Goal: Task Accomplishment & Management: Manage account settings

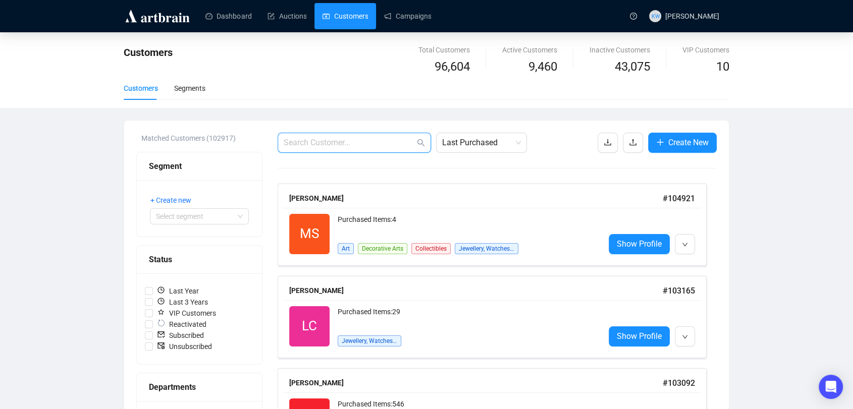
click at [361, 141] on input "text" at bounding box center [348, 143] width 131 height 12
paste input "[PERSON_NAME][EMAIL_ADDRESS][DOMAIN_NAME]"
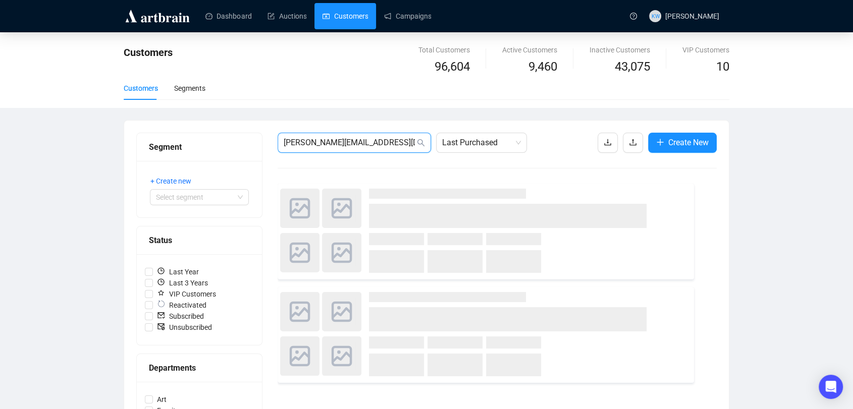
type input "[PERSON_NAME][EMAIL_ADDRESS][DOMAIN_NAME]"
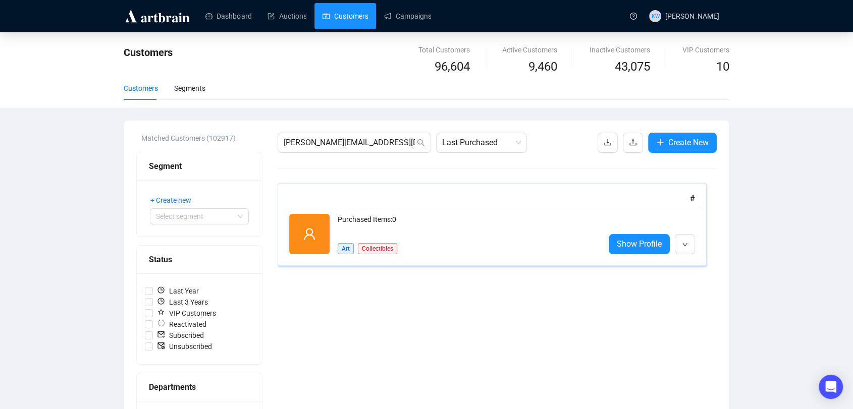
click at [425, 221] on div "Purchased Items: 0" at bounding box center [466, 224] width 259 height 20
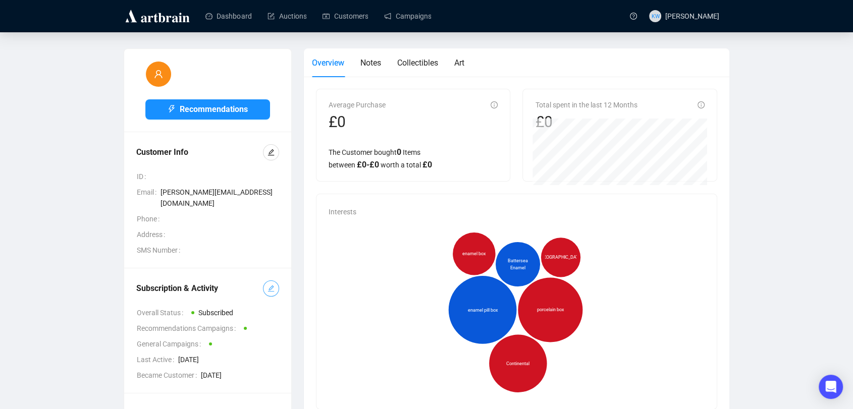
click at [266, 280] on button "button" at bounding box center [271, 288] width 16 height 16
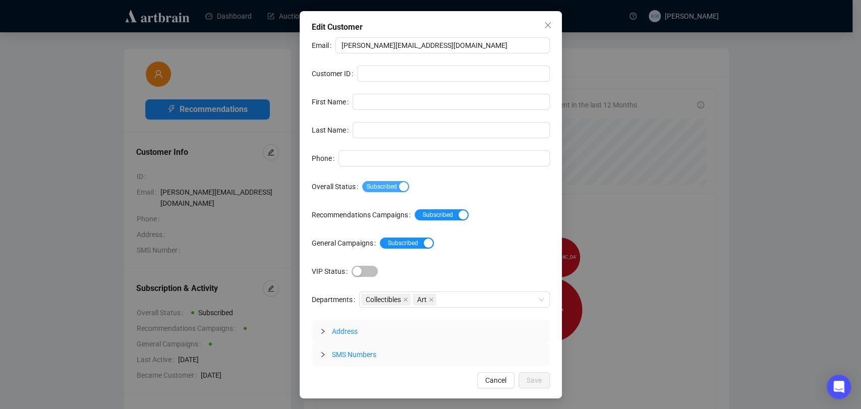
click at [399, 186] on div "button" at bounding box center [403, 186] width 9 height 9
click at [536, 376] on span "Save" at bounding box center [534, 380] width 15 height 11
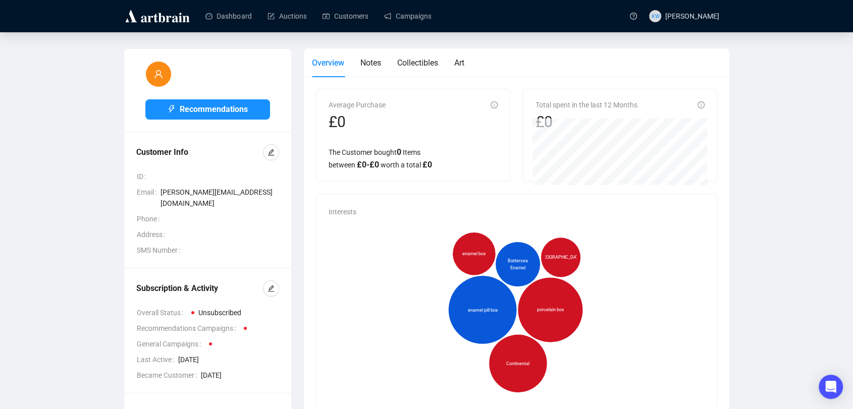
click at [348, 32] on header "Dashboard Auctions Customers Campaigns KW [PERSON_NAME]" at bounding box center [426, 16] width 853 height 32
click at [346, 5] on link "Customers" at bounding box center [344, 16] width 45 height 26
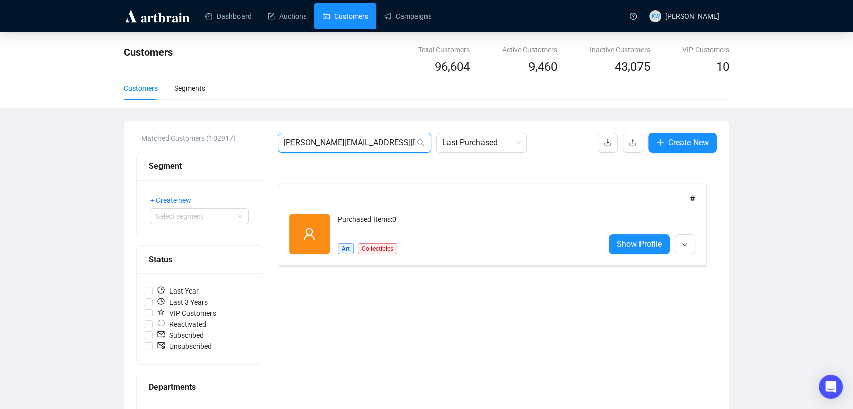
click at [351, 142] on input "[PERSON_NAME][EMAIL_ADDRESS][DOMAIN_NAME]" at bounding box center [348, 143] width 131 height 12
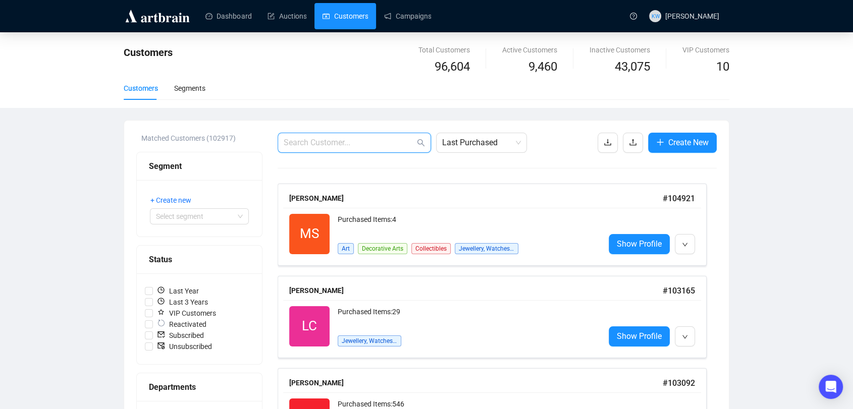
paste input "[EMAIL_ADDRESS][DOMAIN_NAME]"
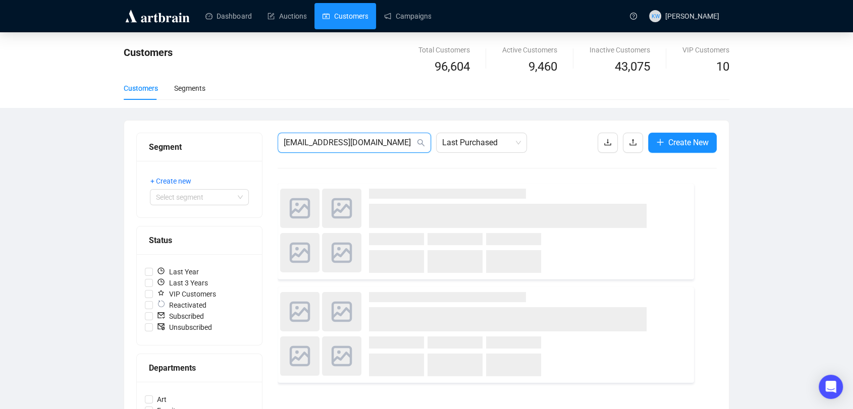
type input "[EMAIL_ADDRESS][DOMAIN_NAME]"
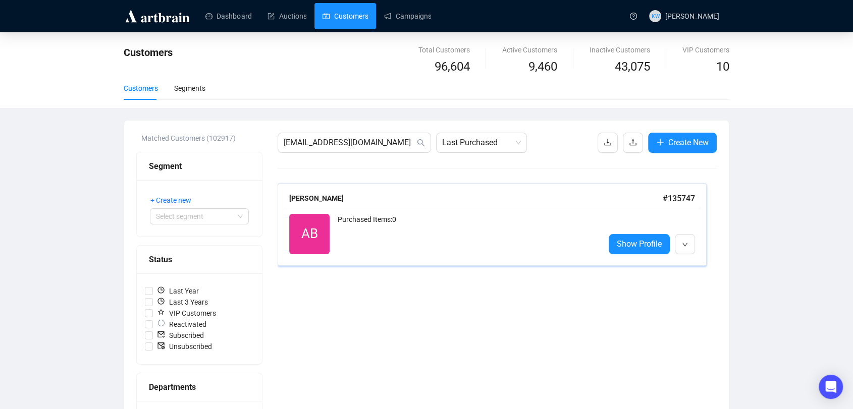
click at [457, 212] on div "AB Reactivated Purchased Items: 0 Show Profile" at bounding box center [492, 234] width 418 height 52
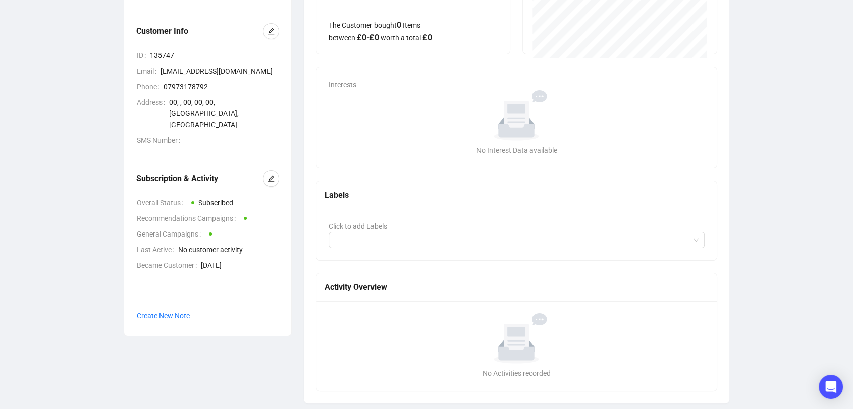
scroll to position [128, 0]
click at [274, 170] on button "button" at bounding box center [271, 178] width 16 height 16
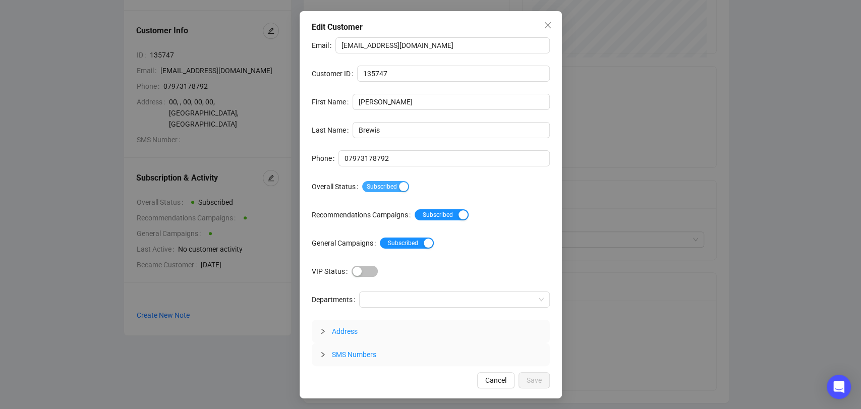
click at [389, 191] on span "Subscribed" at bounding box center [385, 186] width 47 height 11
click at [533, 380] on span "Save" at bounding box center [534, 380] width 15 height 11
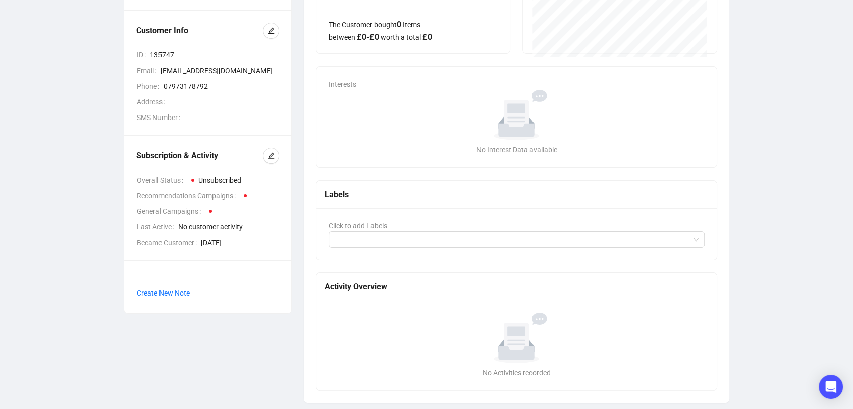
scroll to position [0, 0]
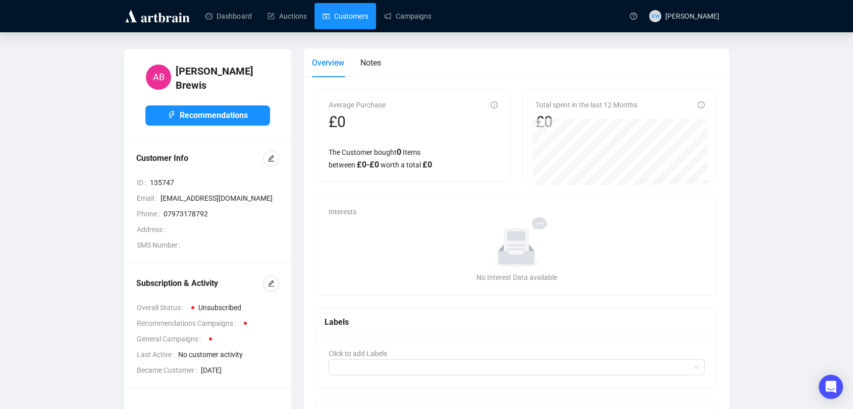
click at [354, 5] on link "Customers" at bounding box center [344, 16] width 45 height 26
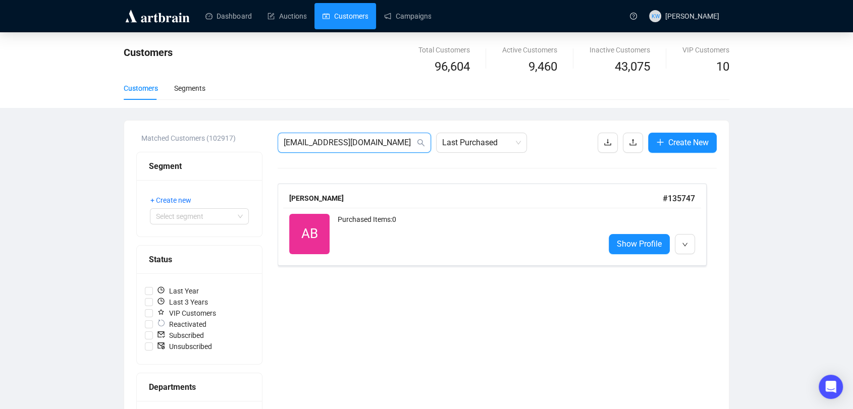
drag, startPoint x: 371, startPoint y: 138, endPoint x: 232, endPoint y: 133, distance: 139.8
paste input "ucehumanities"
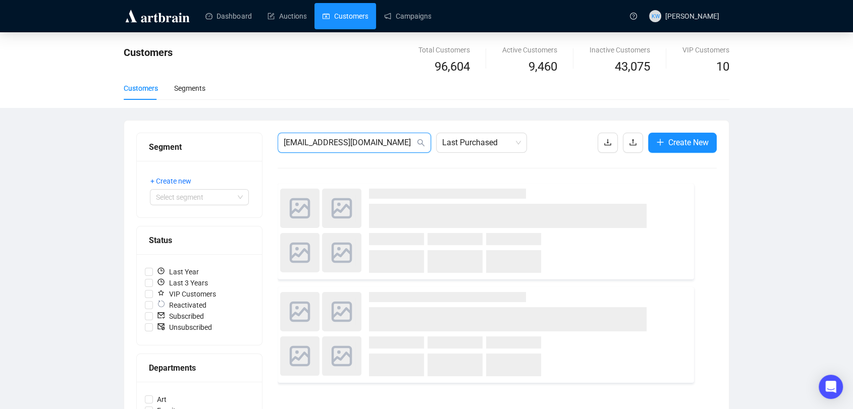
type input "[EMAIL_ADDRESS][DOMAIN_NAME]"
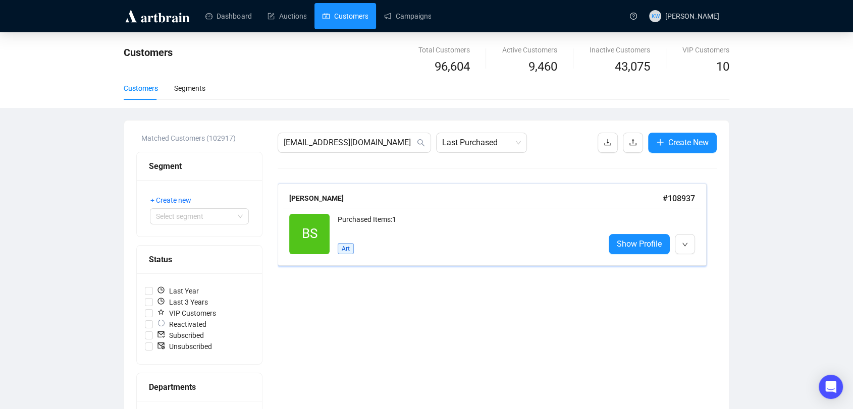
click at [320, 219] on span "BS" at bounding box center [309, 234] width 40 height 40
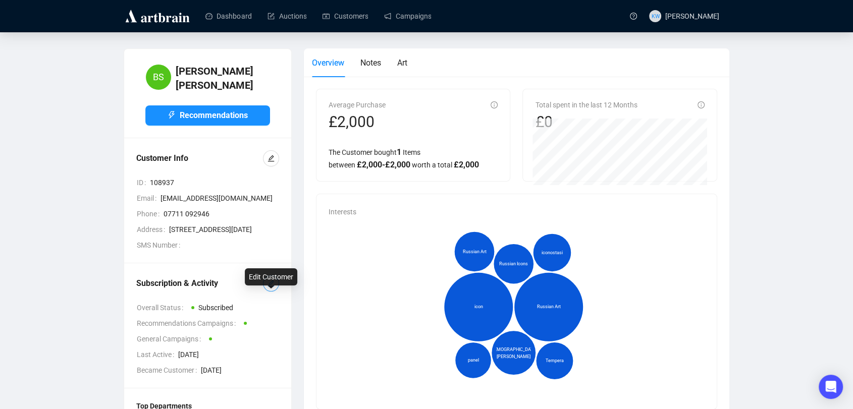
click at [278, 292] on button "button" at bounding box center [271, 283] width 16 height 16
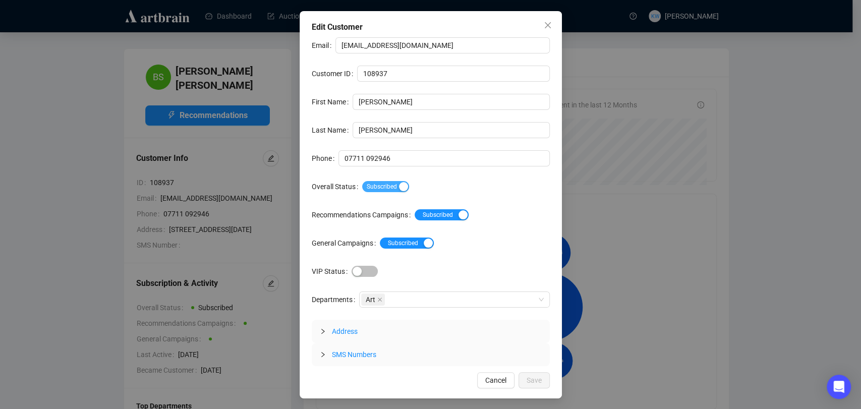
click at [383, 190] on span "Subscribed" at bounding box center [385, 186] width 47 height 11
click at [536, 380] on span "Save" at bounding box center [534, 380] width 15 height 11
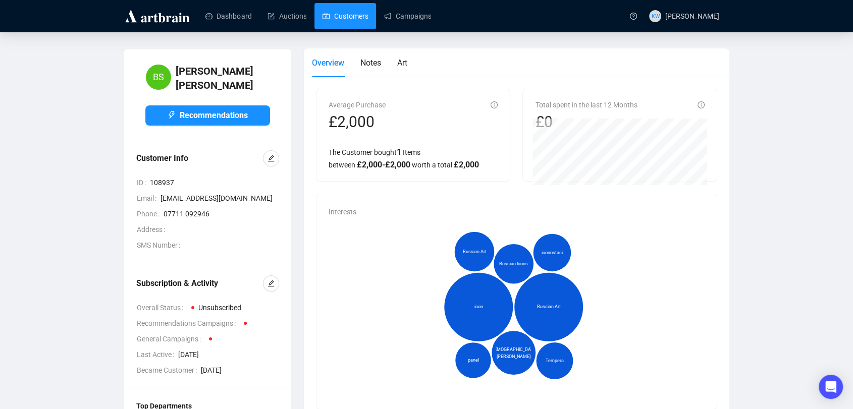
click at [345, 27] on link "Customers" at bounding box center [344, 16] width 45 height 26
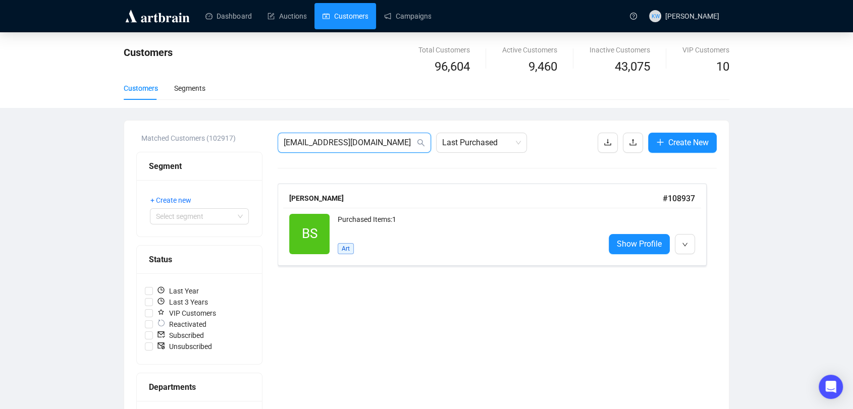
drag, startPoint x: 390, startPoint y: 142, endPoint x: 265, endPoint y: 140, distance: 125.1
paste input "calliott10"
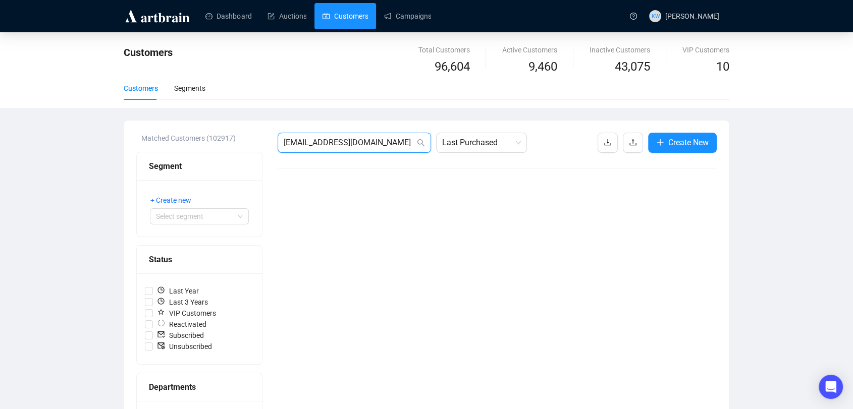
drag, startPoint x: 401, startPoint y: 142, endPoint x: 146, endPoint y: 152, distance: 255.5
paste input "flimzee@hot"
drag, startPoint x: 370, startPoint y: 144, endPoint x: 174, endPoint y: 122, distance: 198.0
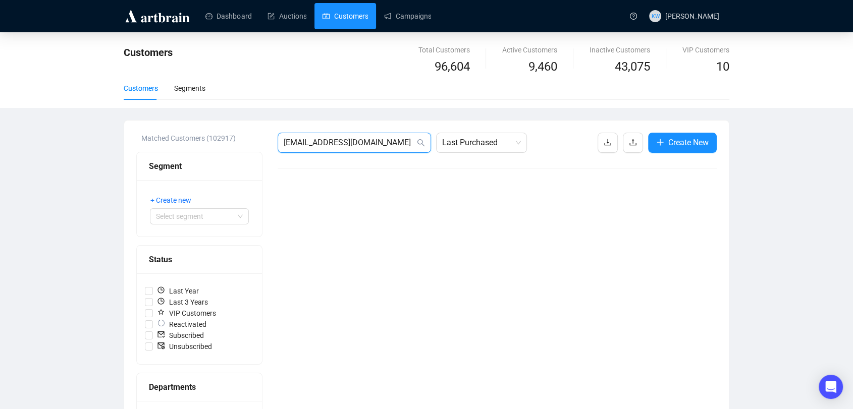
paste input "J.cavie@sky"
click at [379, 143] on input "[EMAIL_ADDRESS][DOMAIN_NAME]" at bounding box center [348, 143] width 131 height 12
drag, startPoint x: 365, startPoint y: 136, endPoint x: 259, endPoint y: 151, distance: 107.5
paste input "[PERSON_NAME].[PERSON_NAME]@talk21"
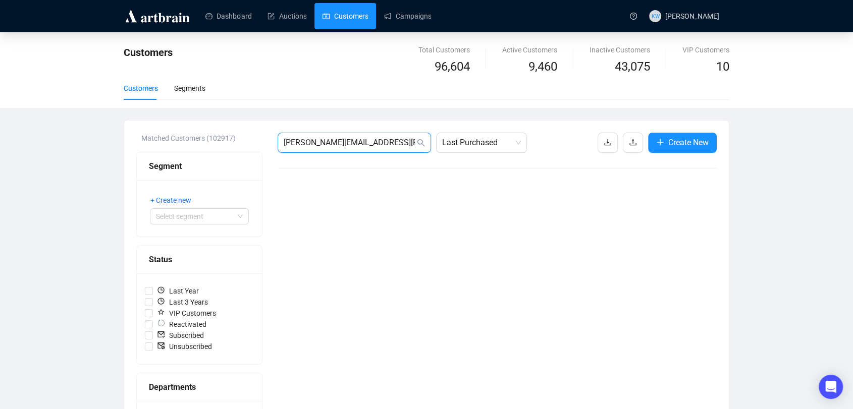
drag, startPoint x: 383, startPoint y: 145, endPoint x: 188, endPoint y: 122, distance: 197.2
paste input "[EMAIL_ADDRESS]"
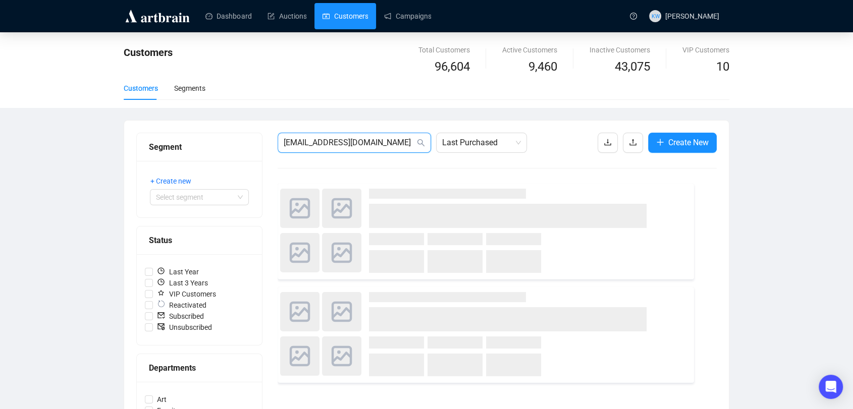
type input "[EMAIL_ADDRESS][DOMAIN_NAME]"
